Goal: Task Accomplishment & Management: Complete application form

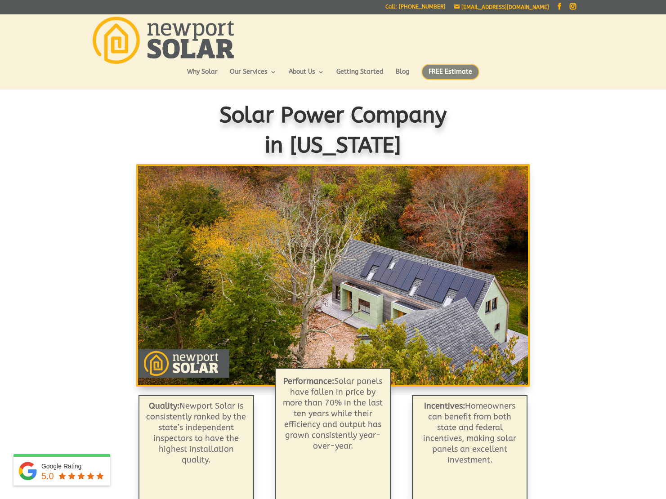
click at [451, 72] on span "FREE Estimate" at bounding box center [451, 72] width 58 height 16
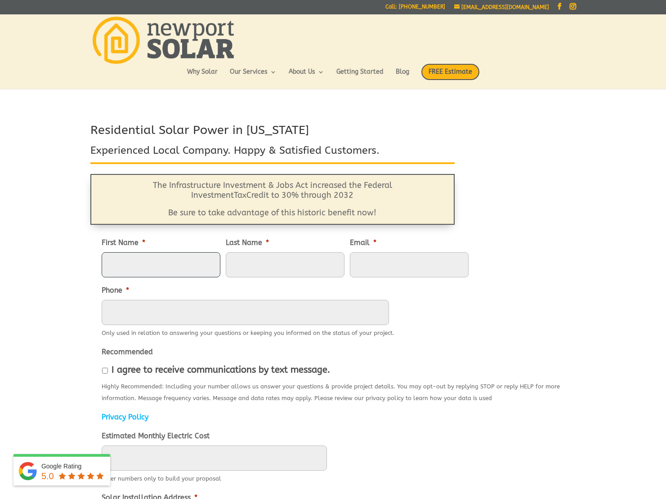
click at [159, 273] on input "First Name *" at bounding box center [161, 264] width 119 height 25
type input "Wayne"
type input "Mac Adams"
type input "waynem@spotify.com"
type input "8579195775"
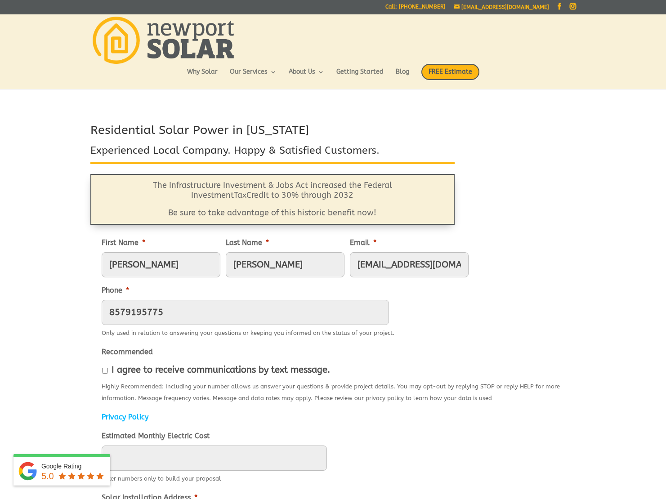
type input "242 Furnace Brook Pkwy"
type input "Quincy"
select select "Massachusetts"
type input "02169"
type input "(857) 919-5775"
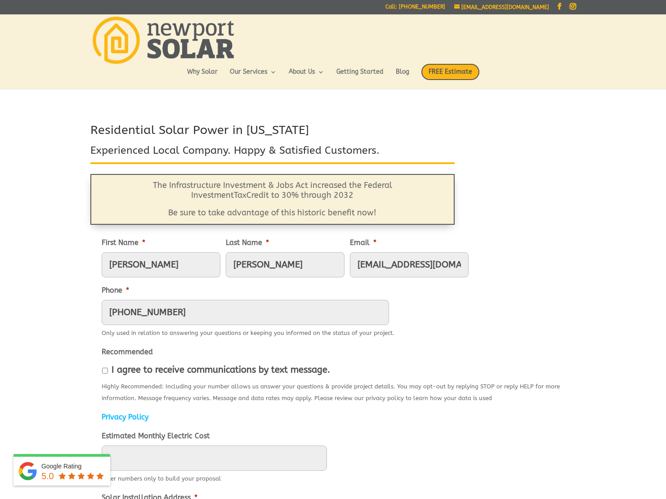
click at [374, 268] on input "waynem@spotify.com" at bounding box center [409, 264] width 119 height 25
type input "w"
type input "waynemacadams@gmail.com"
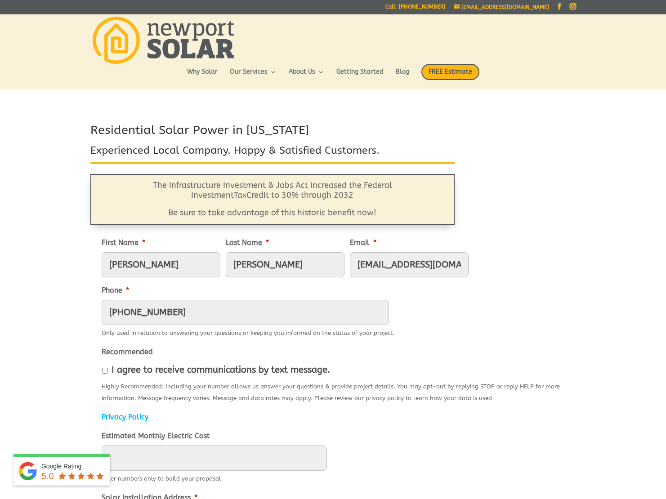
click at [151, 372] on label "I agree to receive communications by text message." at bounding box center [221, 370] width 219 height 10
click at [108, 372] on input "I agree to receive communications by text message." at bounding box center [105, 371] width 6 height 6
checkbox input "true"
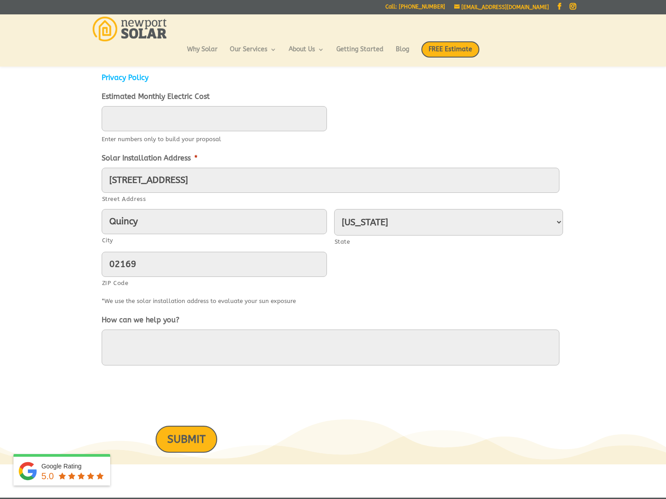
scroll to position [322, 0]
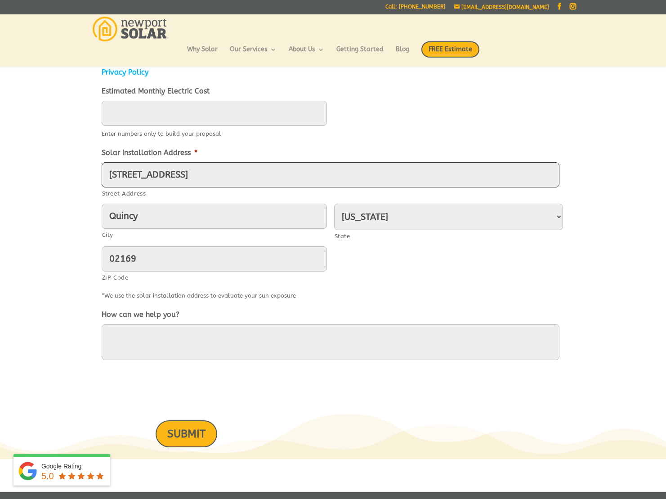
drag, startPoint x: 235, startPoint y: 171, endPoint x: 41, endPoint y: 162, distance: 193.7
click at [42, 162] on div "Residential Solar Power in Rhode Island Experienced Local Company. Happy & Sati…" at bounding box center [333, 118] width 666 height 683
type input "215 Stone Ridge Dr"
drag, startPoint x: 165, startPoint y: 219, endPoint x: 75, endPoint y: 207, distance: 90.4
click at [75, 207] on div "Residential Solar Power in Rhode Island Experienced Local Company. Happy & Sati…" at bounding box center [333, 118] width 666 height 683
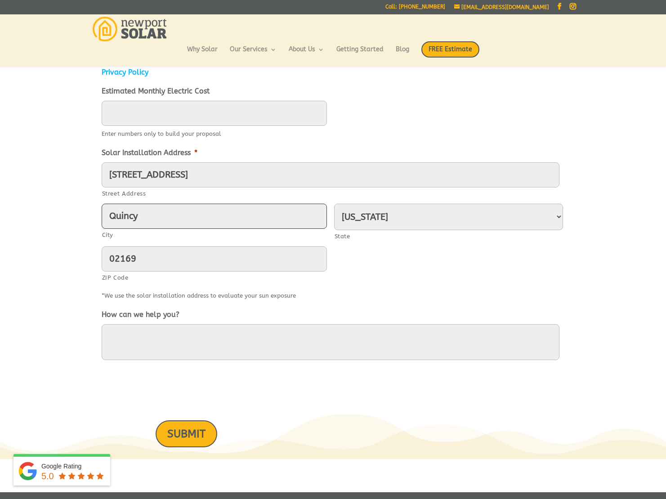
type input "EAST GREENWICH"
click at [392, 218] on select "Alabama Alaska American Samoa Arizona Arkansas California Colorado Connecticut …" at bounding box center [448, 217] width 229 height 27
select select "Rhode Island"
click at [334, 204] on select "Alabama Alaska American Samoa Arizona Arkansas California Colorado Connecticut …" at bounding box center [448, 217] width 229 height 27
click at [387, 261] on div "215 Stone Ridge Dr Street Address EAST GREENWICH City Alabama Alaska American S…" at bounding box center [333, 225] width 463 height 126
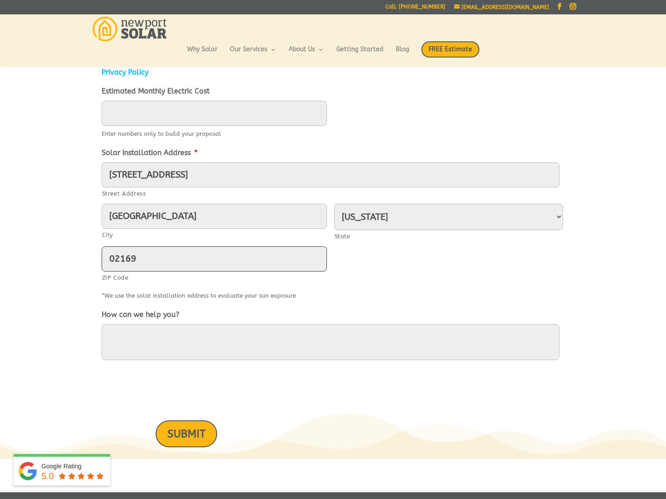
drag, startPoint x: 201, startPoint y: 262, endPoint x: 28, endPoint y: 251, distance: 173.1
click at [29, 252] on div "Residential Solar Power in Rhode Island Experienced Local Company. Happy & Sati…" at bounding box center [333, 118] width 666 height 683
type input "02818"
click at [360, 299] on div "*We use the solar installation address to evaluate your sun exposure" at bounding box center [333, 295] width 463 height 14
click at [253, 337] on textarea "How can we help you?" at bounding box center [331, 342] width 458 height 36
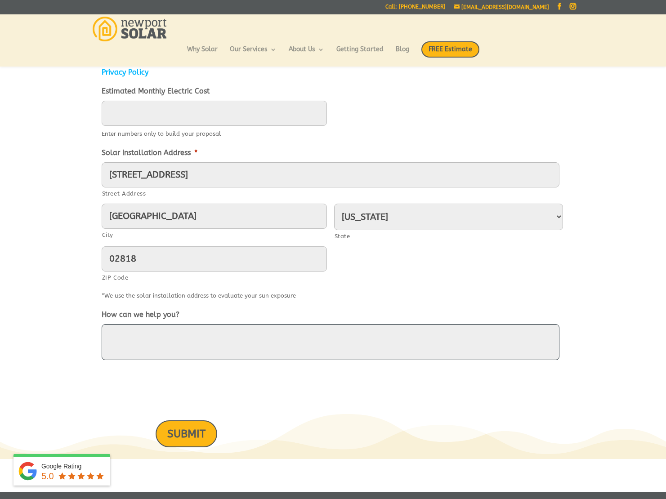
paste textarea "(866) 446-4NEC"
type textarea "(866) 446-4NEC"
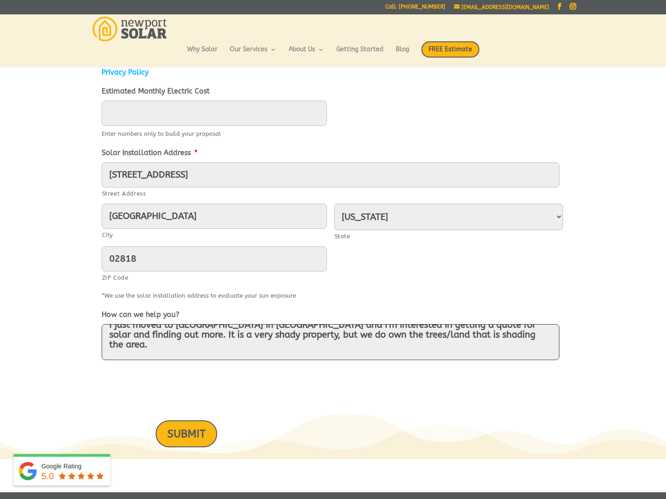
scroll to position [31, 0]
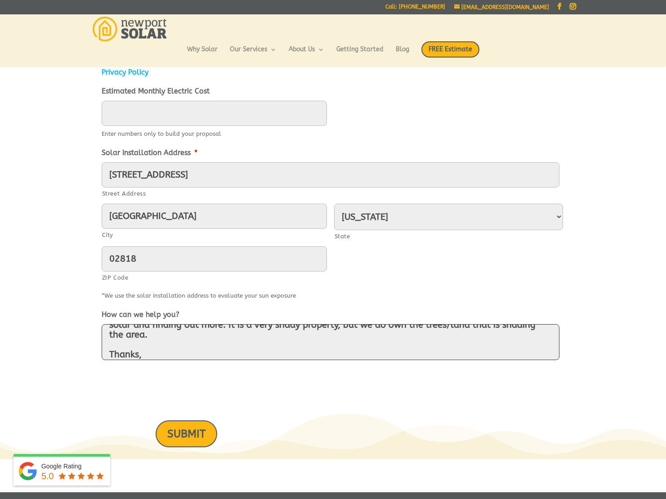
type textarea "Hi, I just moved to East Greenwich in RI and I'm interested in getting a quote …"
click at [169, 344] on textarea "Hi, I just moved to East Greenwich in RI and I'm interested in getting a quote …" at bounding box center [331, 342] width 458 height 36
click at [380, 310] on li "How can we help you? Hi, I just moved to East Greenwich in RI and I'm intereste…" at bounding box center [333, 336] width 463 height 55
click at [213, 225] on input "EAST GREENWICH" at bounding box center [214, 216] width 225 height 25
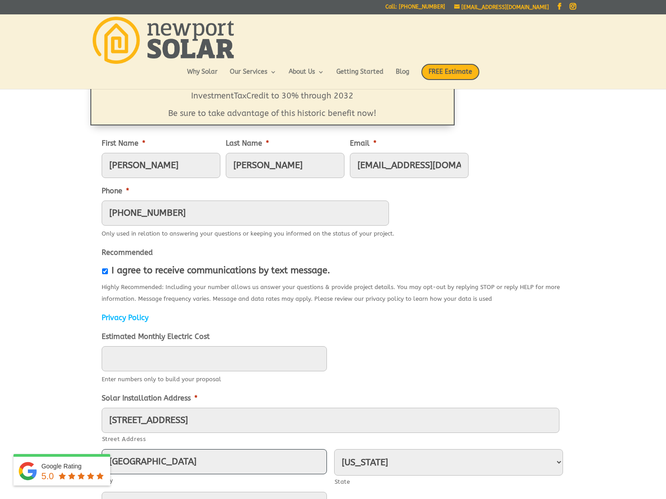
scroll to position [0, 0]
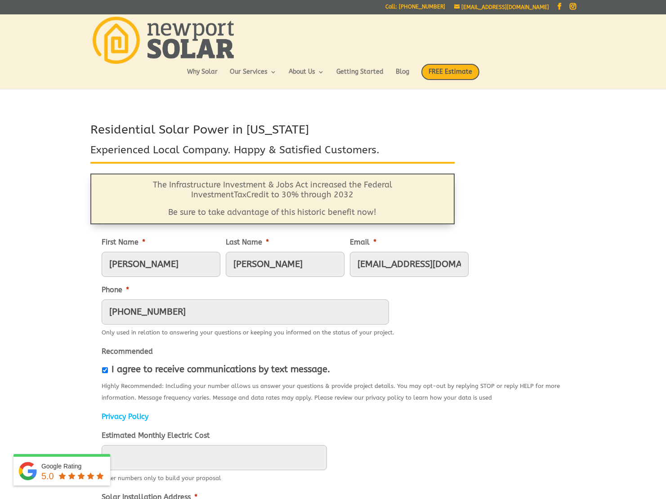
drag, startPoint x: 409, startPoint y: 269, endPoint x: 487, endPoint y: 265, distance: 77.9
click at [487, 265] on ul "First Name * Wayne Last Name * Mac Adams Email * waynemacadams@gmail.com Phone …" at bounding box center [333, 489] width 463 height 521
click at [361, 267] on input "waynemacadams@gmail.com" at bounding box center [409, 264] width 119 height 25
click at [388, 263] on input "waynemacadams@gmail.com" at bounding box center [409, 264] width 119 height 25
click at [42, 319] on div "Residential Solar Power in Rhode Island Experienced Local Company. Happy & Sati…" at bounding box center [333, 462] width 666 height 683
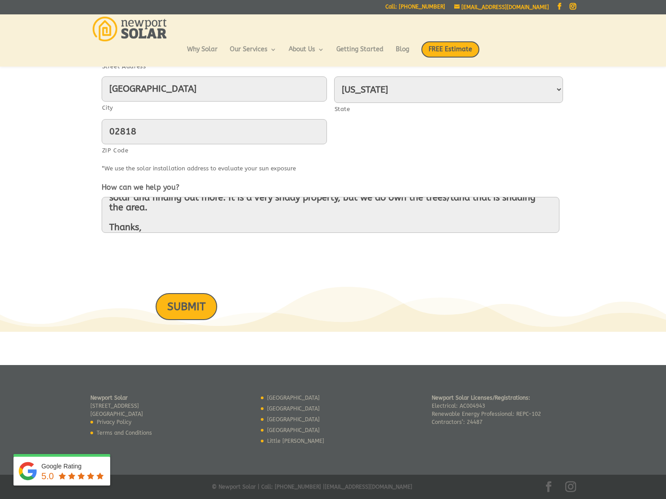
scroll to position [450, 0]
click at [199, 304] on input "SUBMIT" at bounding box center [187, 306] width 62 height 27
